Goal: Information Seeking & Learning: Find specific fact

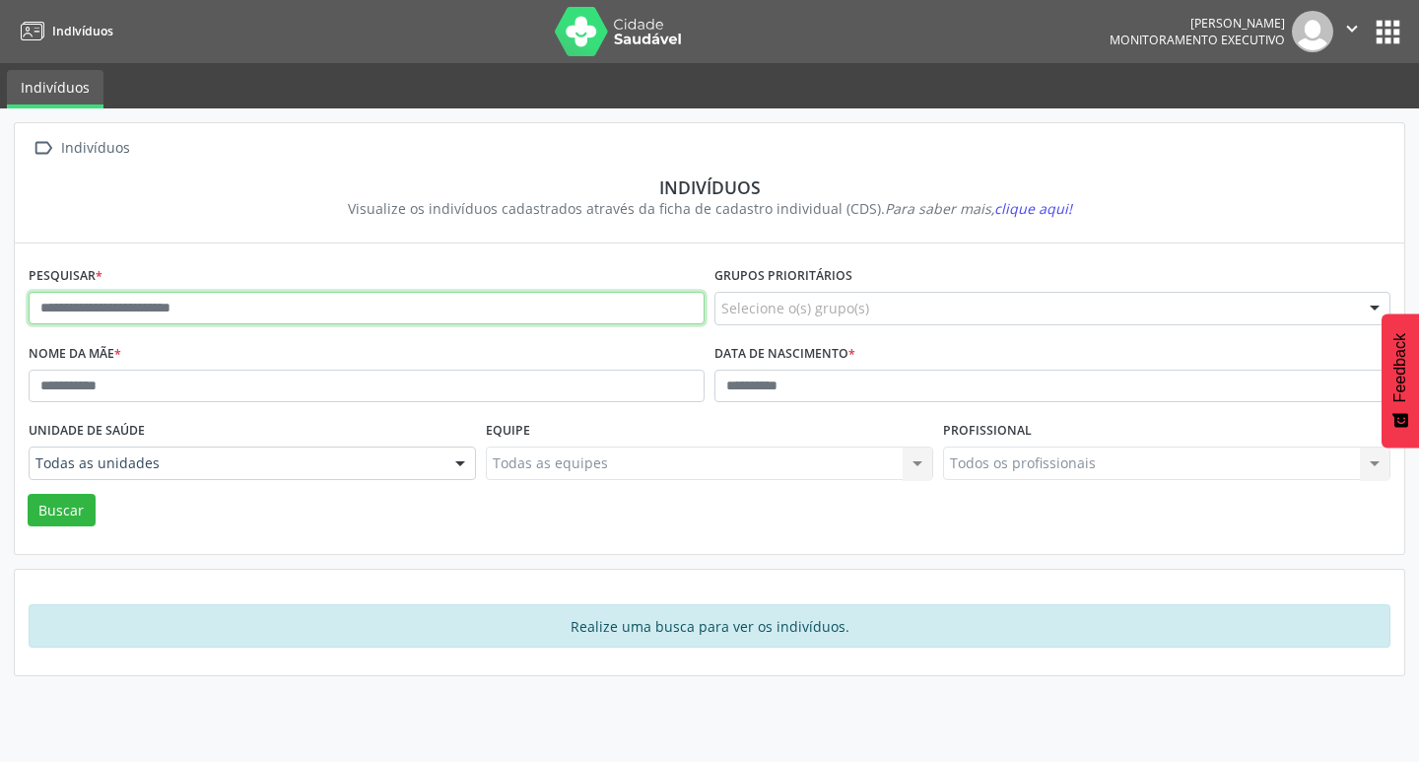
click at [192, 307] on input "text" at bounding box center [367, 308] width 676 height 33
type input "**********"
click at [28, 494] on button "Buscar" at bounding box center [62, 510] width 68 height 33
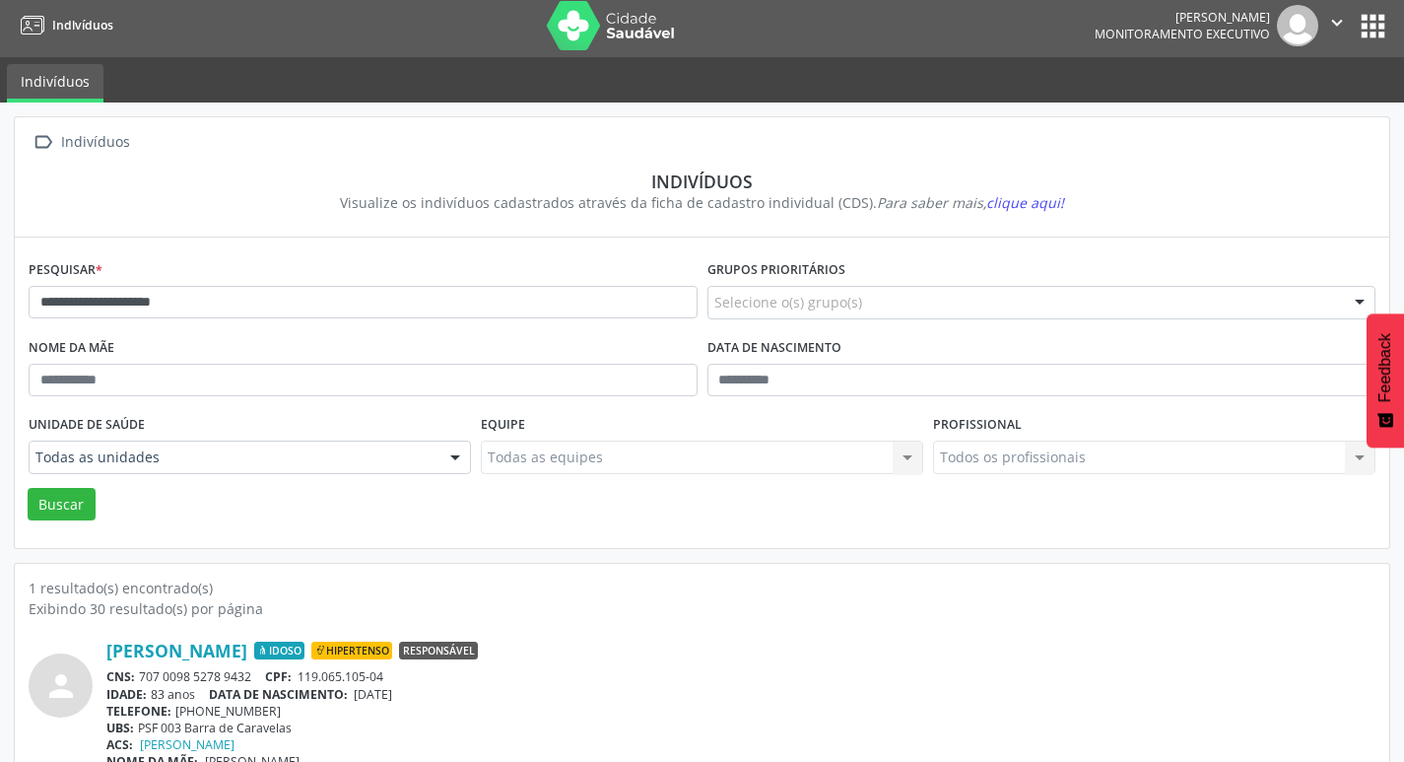
scroll to position [42, 0]
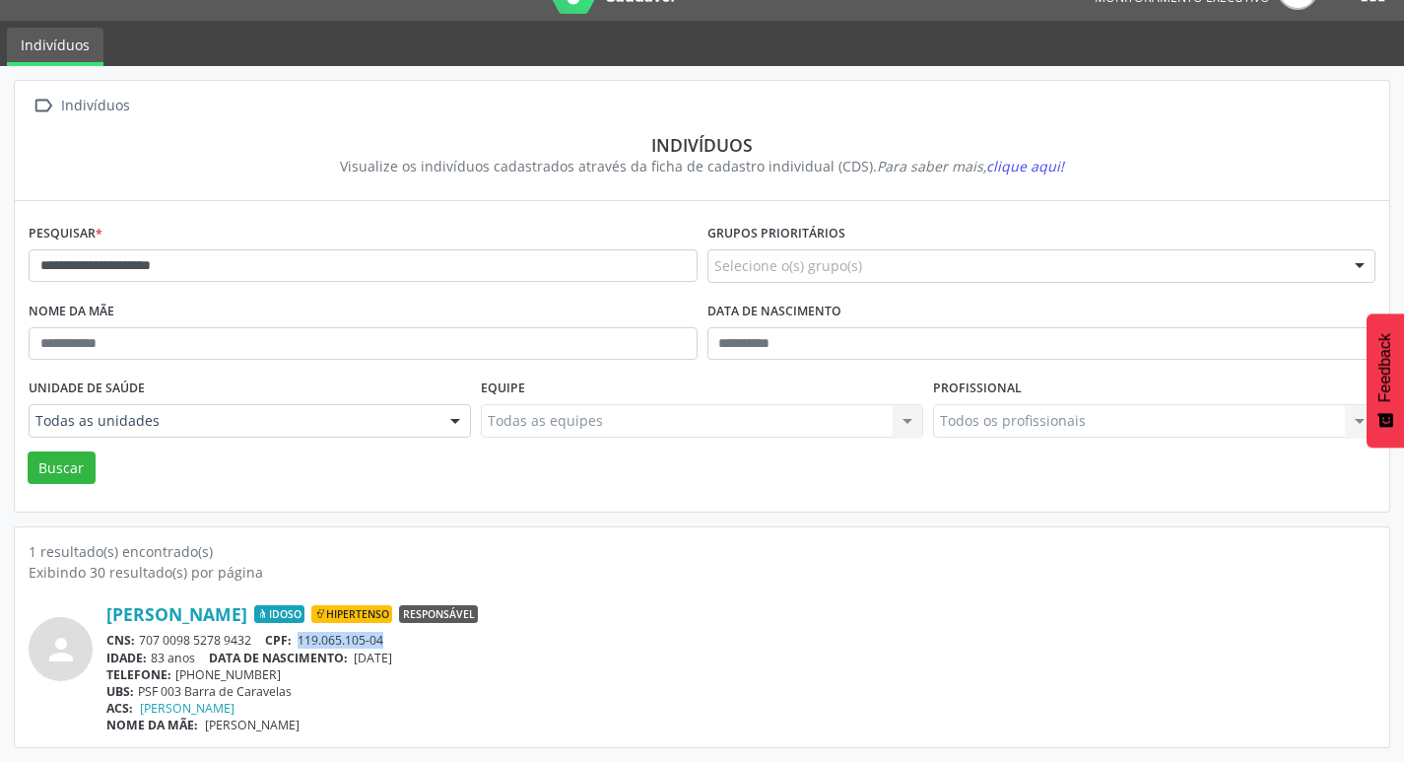
drag, startPoint x: 303, startPoint y: 642, endPoint x: 403, endPoint y: 645, distance: 99.5
click at [403, 645] on div "CNS: 707 0098 5278 9432 CPF: 119.065.105-04" at bounding box center [740, 639] width 1269 height 17
copy span "119.065.105-04"
drag, startPoint x: 247, startPoint y: 650, endPoint x: 130, endPoint y: 631, distance: 118.7
click at [130, 631] on div "[PERSON_NAME] Idoso Hipertenso Responsável CNS: 707 0098 5278 9432 CPF: 119.065…" at bounding box center [740, 668] width 1269 height 130
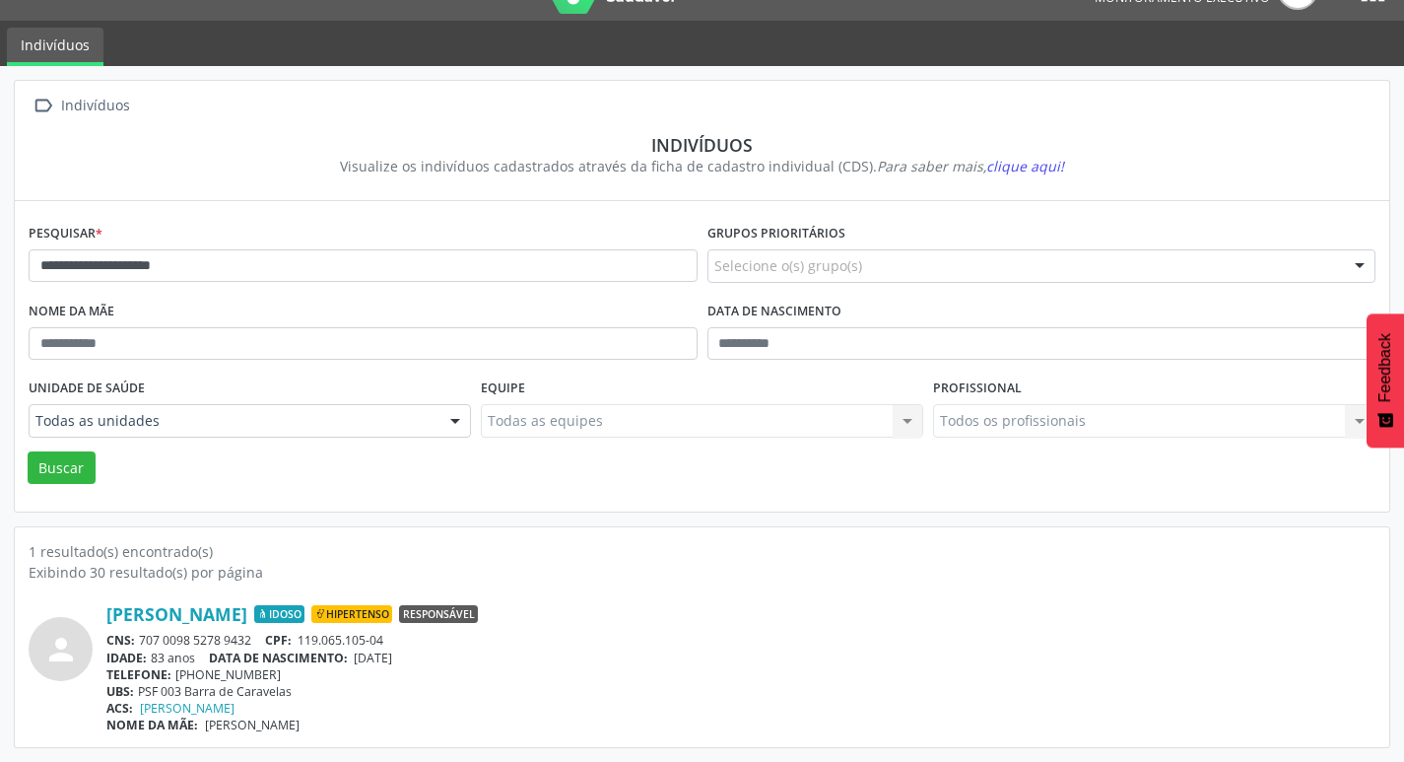
click at [472, 722] on div "NOME DA MÃE: [PERSON_NAME]" at bounding box center [740, 724] width 1269 height 17
drag, startPoint x: 262, startPoint y: 643, endPoint x: 112, endPoint y: 603, distance: 155.1
click at [102, 606] on div "person [PERSON_NAME] Idoso Hipertenso Responsável CNS: 707 0098 5278 9432 CPF: …" at bounding box center [702, 668] width 1347 height 130
copy div "[PERSON_NAME] Hipertenso Responsável CNS: 707 0098 5278 9432"
